Goal: Check status: Check status

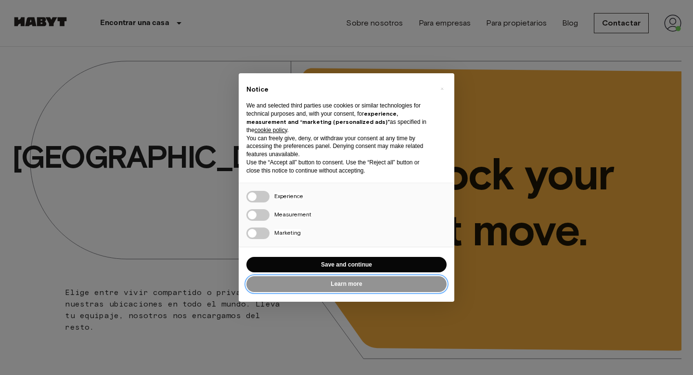
click at [329, 287] on button "Learn more" at bounding box center [347, 284] width 200 height 16
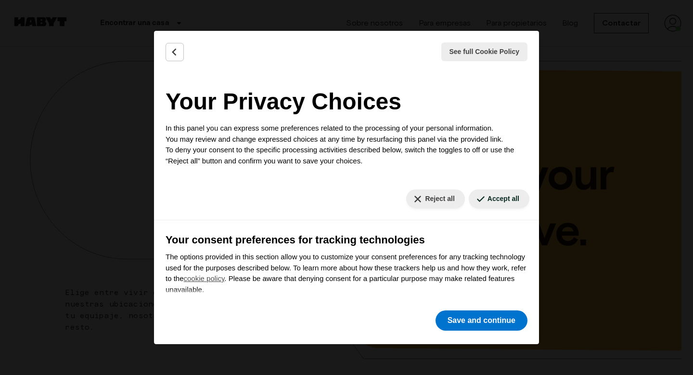
click at [568, 148] on div "See full Cookie Policy Cookie Policy Your Privacy Choices In this panel you can…" at bounding box center [346, 187] width 693 height 375
click at [176, 40] on div "See full Cookie Policy Cookie Policy" at bounding box center [346, 52] width 385 height 42
click at [185, 47] on div "See full Cookie Policy Cookie Policy" at bounding box center [346, 52] width 385 height 42
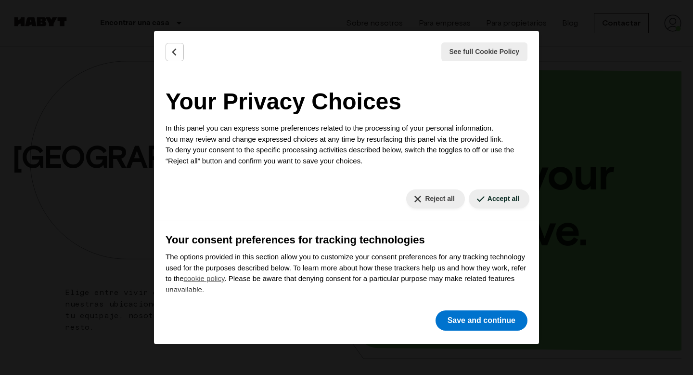
click at [506, 330] on div "Reject all Save and continue" at bounding box center [482, 320] width 96 height 24
click at [504, 321] on button "Save and continue" at bounding box center [482, 320] width 92 height 20
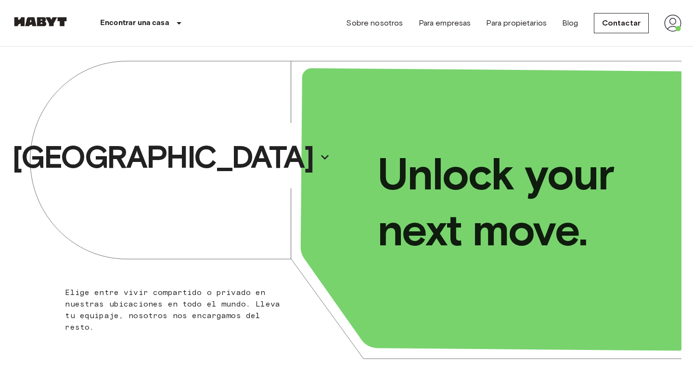
click at [551, 26] on div "Sobre nosotros Para empresas Para propietarios Blog Contactar" at bounding box center [514, 23] width 336 height 46
click at [677, 26] on img at bounding box center [673, 22] width 17 height 17
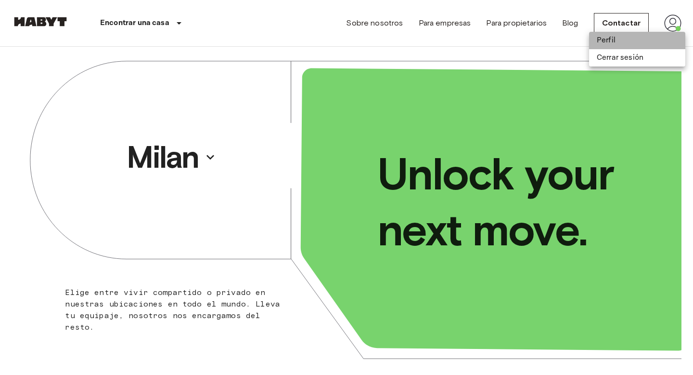
click at [640, 40] on li "Perfil" at bounding box center [637, 40] width 96 height 17
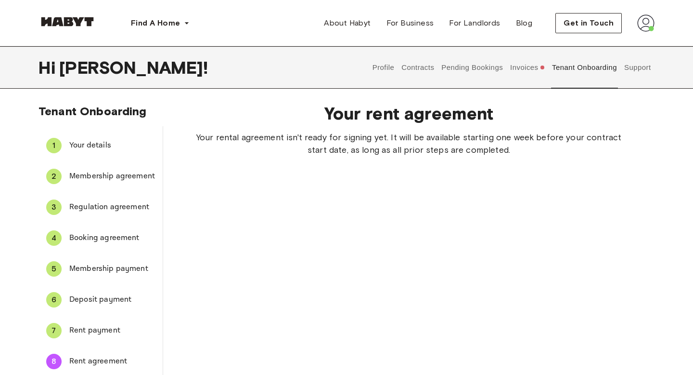
click at [515, 74] on button "Invoices" at bounding box center [528, 67] width 37 height 42
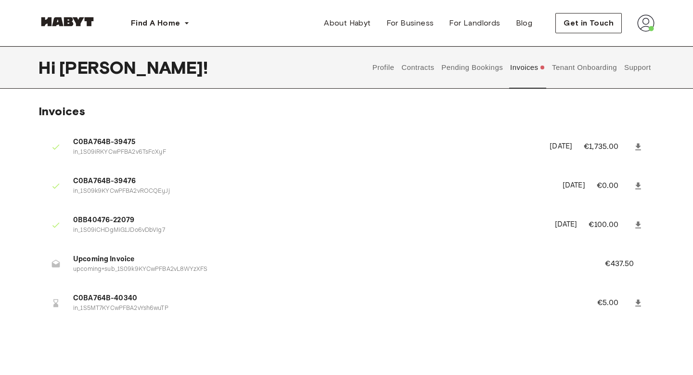
click at [459, 71] on button "Pending Bookings" at bounding box center [473, 67] width 64 height 42
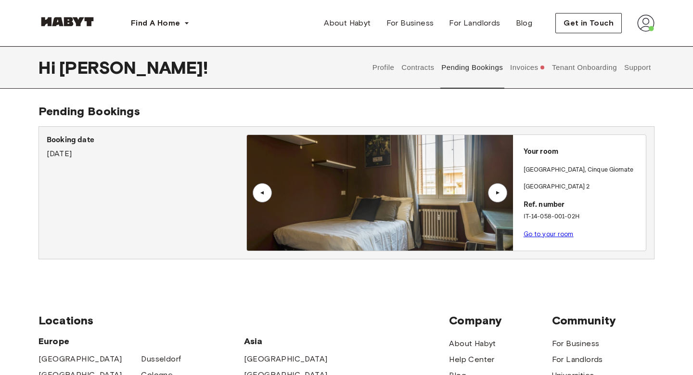
click at [205, 162] on div "Booking date August 19th, 2025" at bounding box center [147, 192] width 200 height 117
click at [373, 189] on img at bounding box center [380, 193] width 266 height 116
click at [535, 233] on link "Go to your room" at bounding box center [549, 233] width 50 height 7
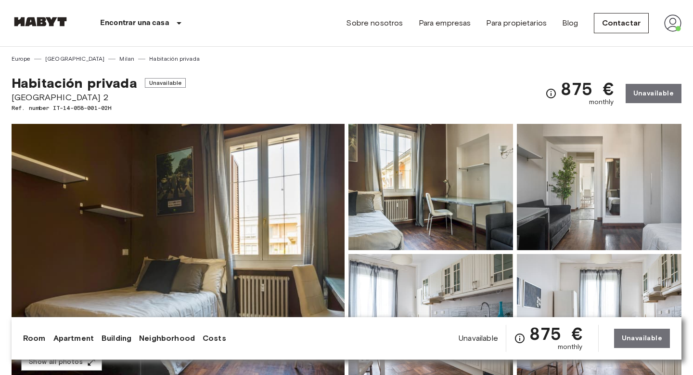
click at [212, 181] on img at bounding box center [178, 252] width 333 height 256
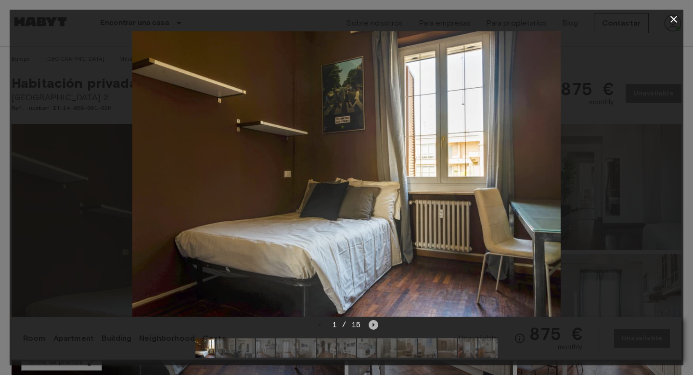
click at [371, 325] on icon "Next image" at bounding box center [374, 325] width 10 height 10
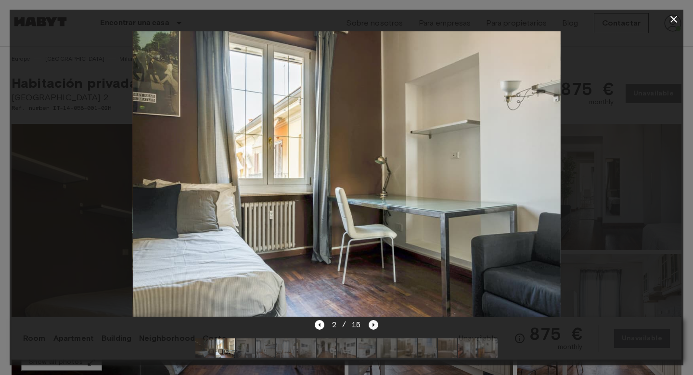
click at [371, 325] on icon "Next image" at bounding box center [374, 325] width 10 height 10
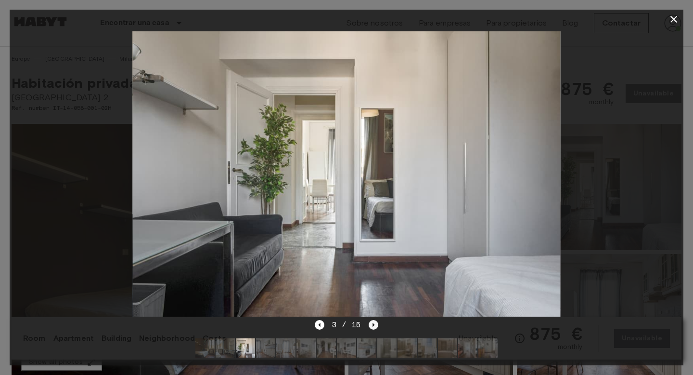
click at [373, 324] on icon "Next image" at bounding box center [374, 325] width 2 height 4
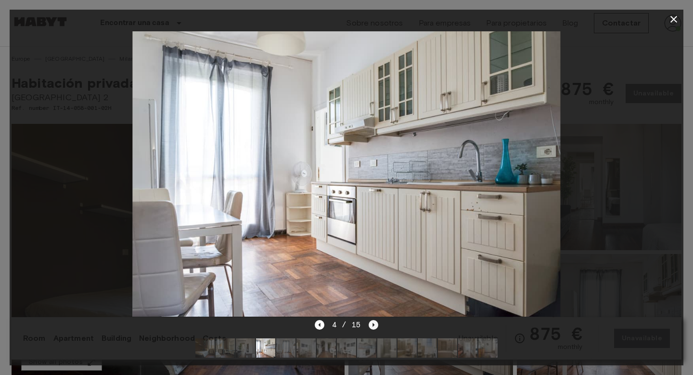
click at [373, 324] on icon "Next image" at bounding box center [374, 325] width 2 height 4
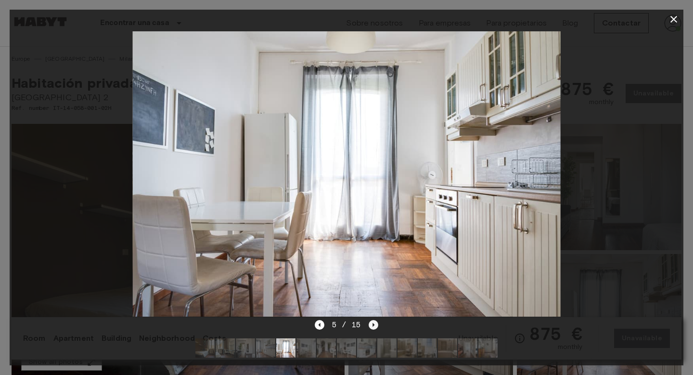
click at [373, 324] on icon "Next image" at bounding box center [374, 325] width 2 height 4
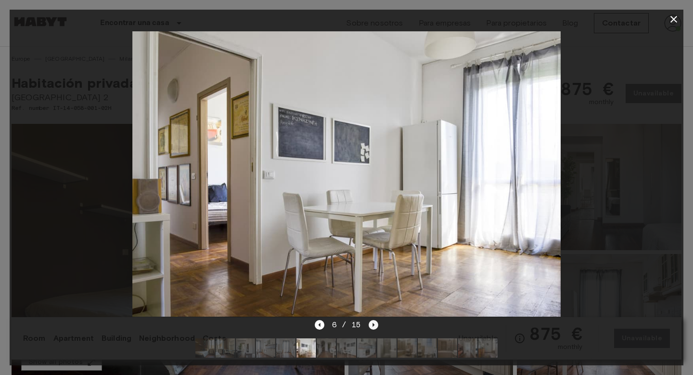
click at [373, 324] on icon "Next image" at bounding box center [374, 325] width 2 height 4
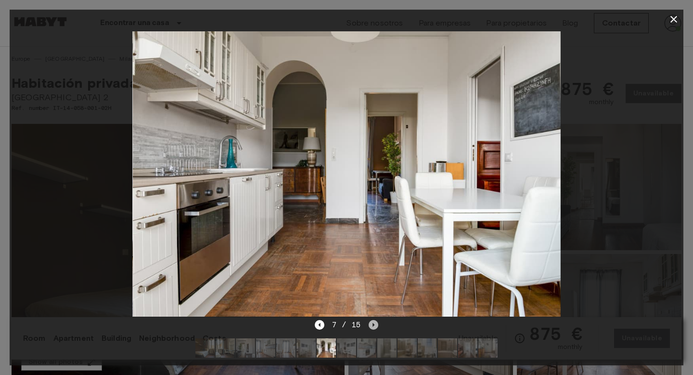
click at [376, 326] on icon "Next image" at bounding box center [374, 325] width 10 height 10
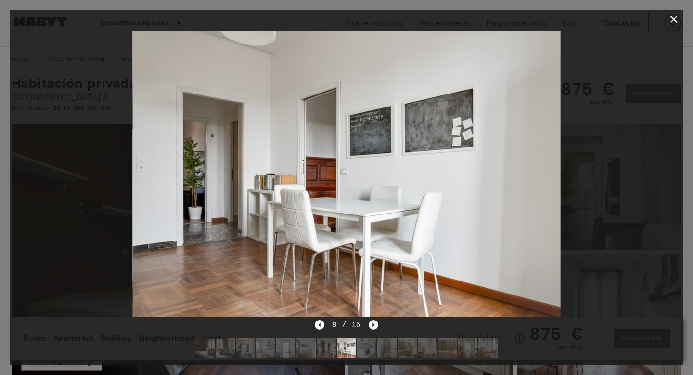
click at [376, 326] on icon "Next image" at bounding box center [374, 325] width 10 height 10
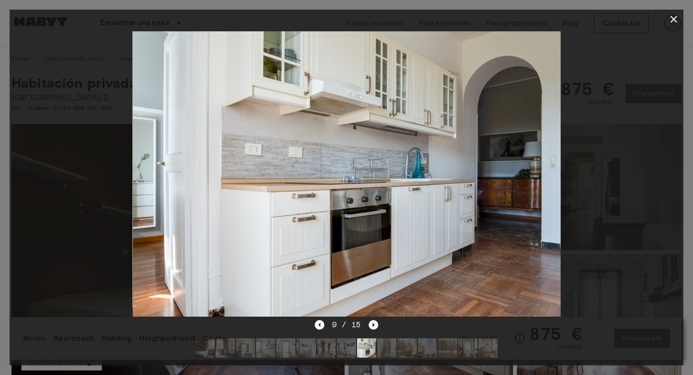
click at [376, 326] on icon "Next image" at bounding box center [374, 325] width 10 height 10
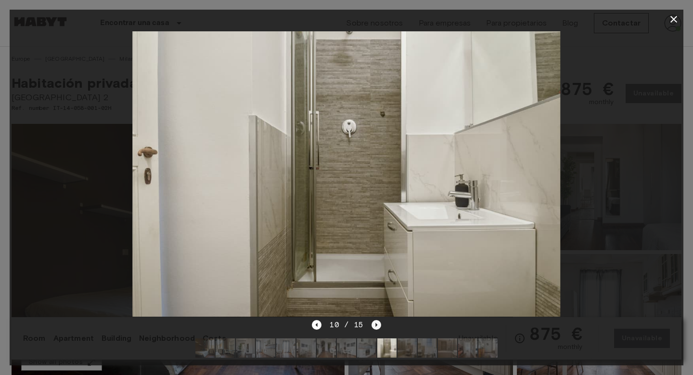
click at [376, 326] on icon "Next image" at bounding box center [377, 325] width 10 height 10
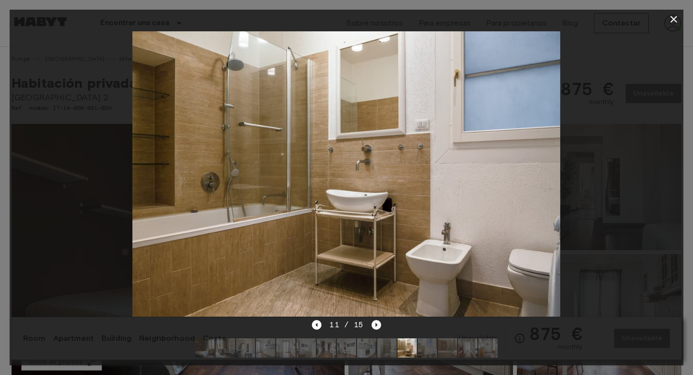
click at [376, 326] on icon "Next image" at bounding box center [377, 325] width 10 height 10
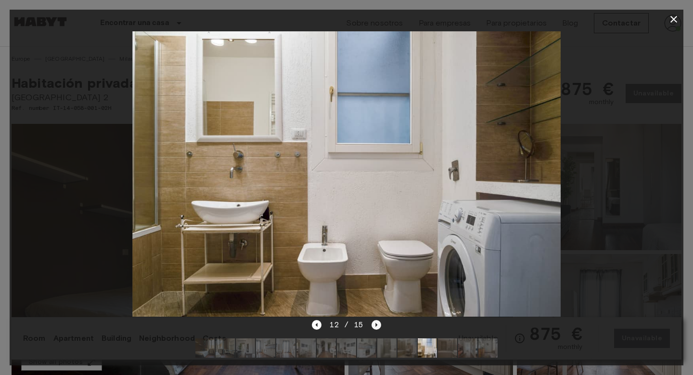
click at [376, 326] on icon "Next image" at bounding box center [377, 325] width 10 height 10
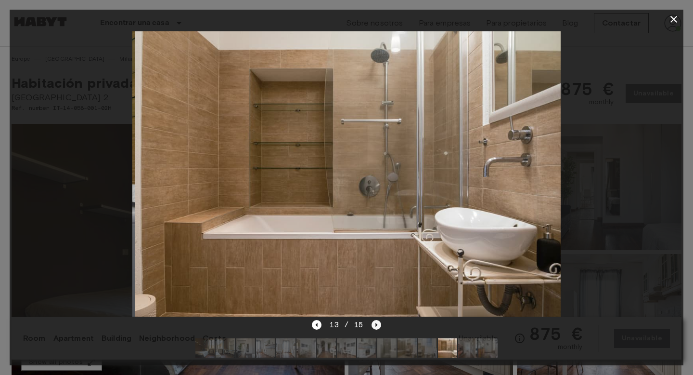
click at [376, 326] on icon "Next image" at bounding box center [377, 325] width 10 height 10
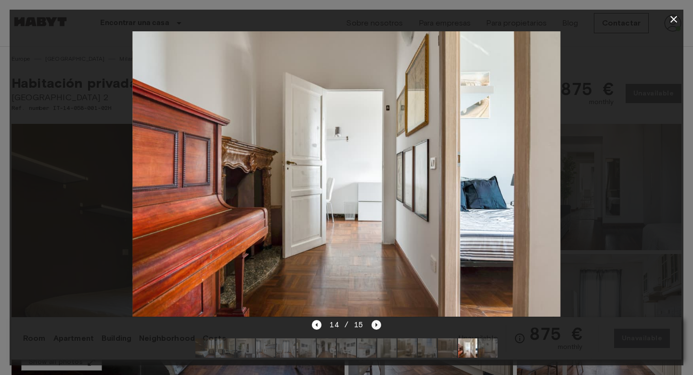
click at [376, 326] on icon "Next image" at bounding box center [377, 325] width 10 height 10
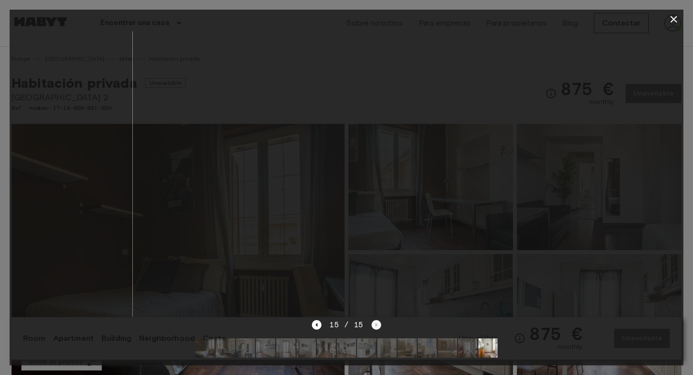
click at [376, 326] on div "15 / 15" at bounding box center [346, 325] width 69 height 12
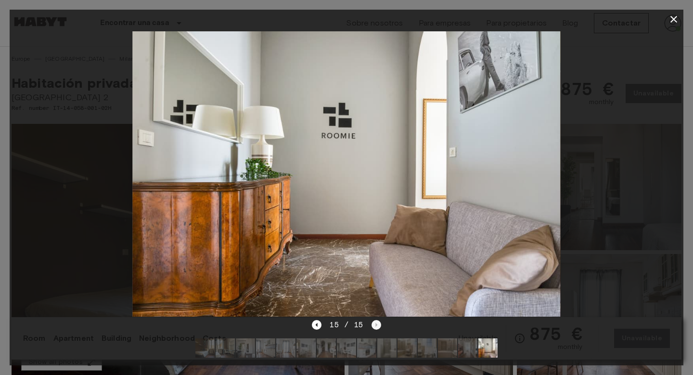
click at [376, 326] on div "15 / 15" at bounding box center [346, 325] width 69 height 12
click at [638, 188] on div at bounding box center [347, 174] width 674 height 290
click at [675, 21] on icon "button" at bounding box center [674, 19] width 12 height 12
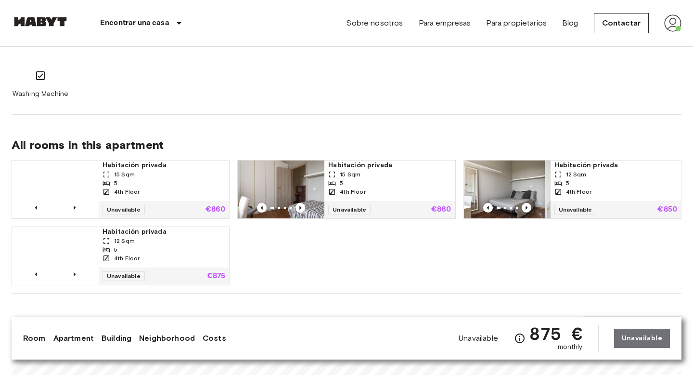
scroll to position [664, 0]
